Goal: Check status: Check status

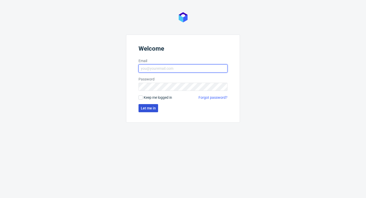
type input "[PERSON_NAME][EMAIL_ADDRESS][DOMAIN_NAME]"
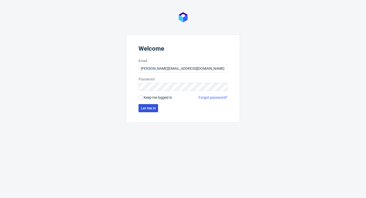
click at [151, 110] on button "Let me in" at bounding box center [149, 108] width 20 height 8
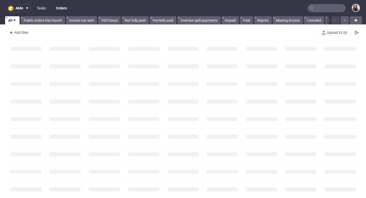
click at [37, 9] on link "Tasks" at bounding box center [41, 8] width 15 height 8
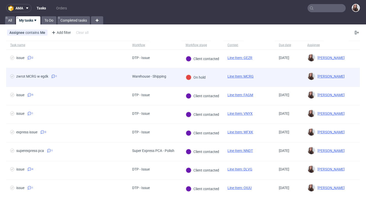
click at [71, 76] on span "zwrot MCRG w egdk 1" at bounding box center [67, 77] width 114 height 6
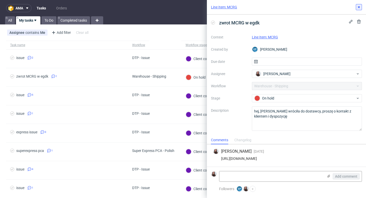
click at [359, 8] on icon at bounding box center [359, 7] width 4 height 4
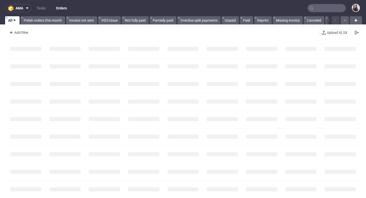
click at [322, 10] on input "text" at bounding box center [327, 8] width 38 height 8
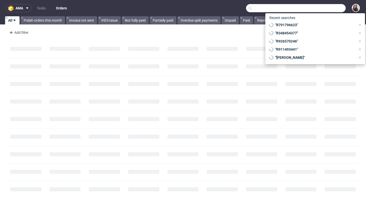
paste input "R115071119"
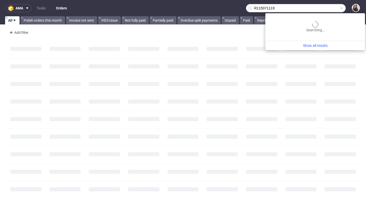
type input "R115071119"
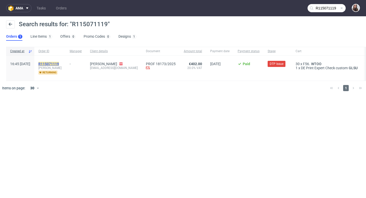
click at [59, 63] on mark "R115071119" at bounding box center [48, 64] width 21 height 4
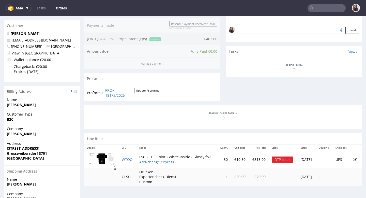
scroll to position [154, 0]
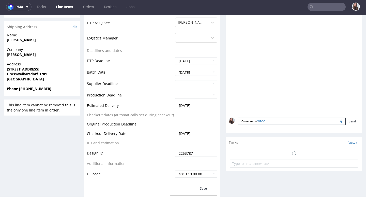
scroll to position [202, 0]
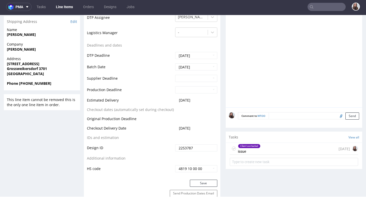
click at [256, 145] on div "Client contacted" at bounding box center [249, 146] width 22 height 4
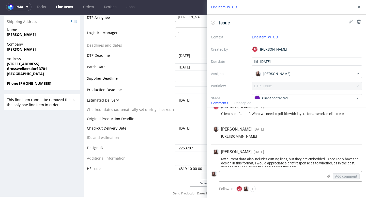
scroll to position [10, 0]
